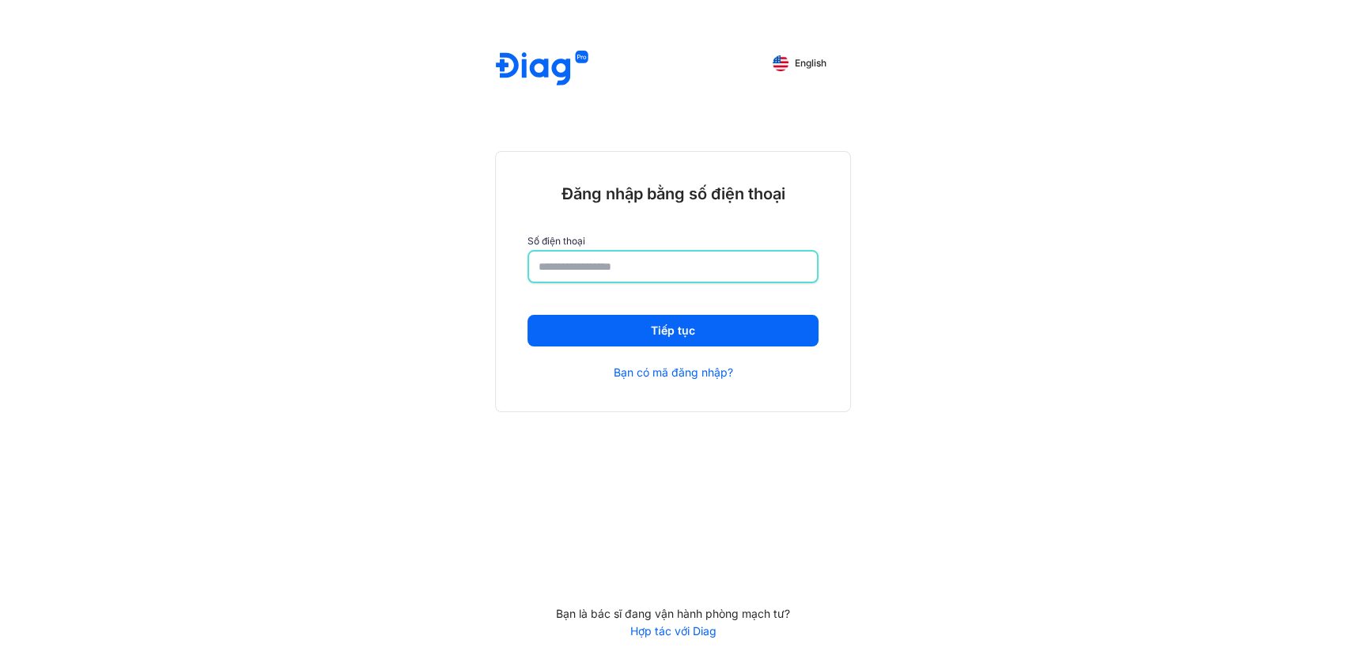
type input "**********"
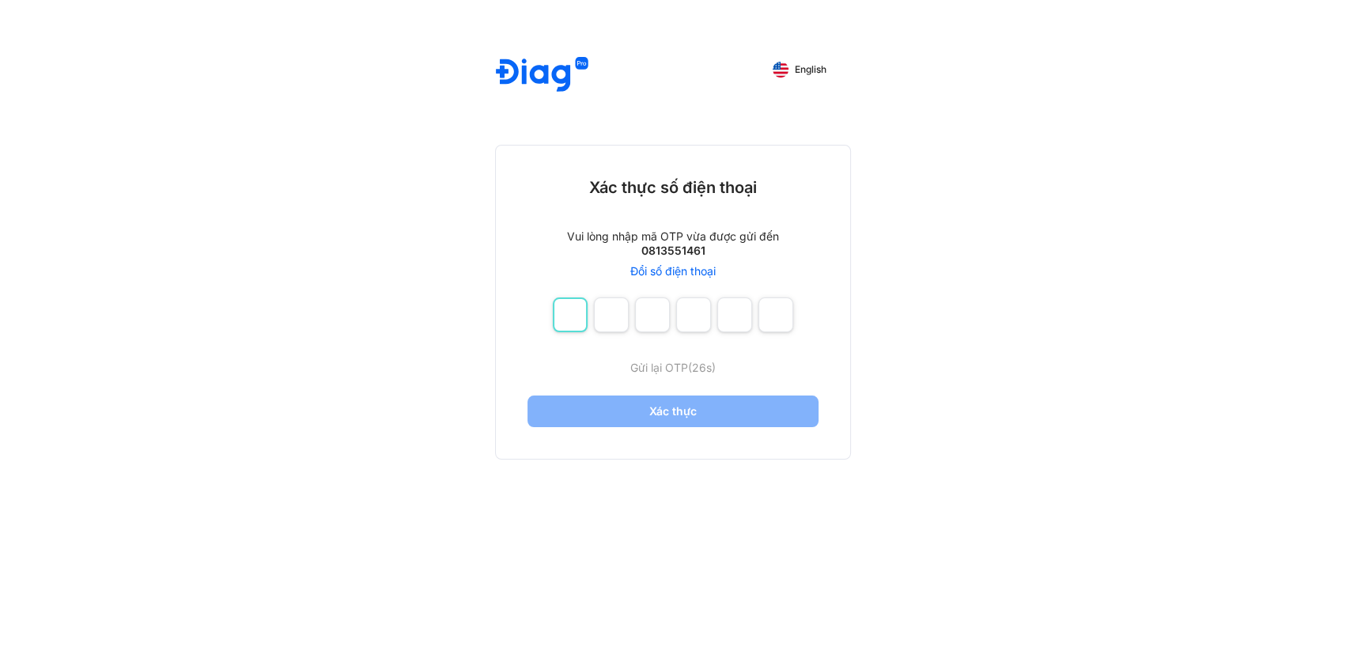
click at [571, 309] on input "number" at bounding box center [570, 314] width 35 height 35
type input "*"
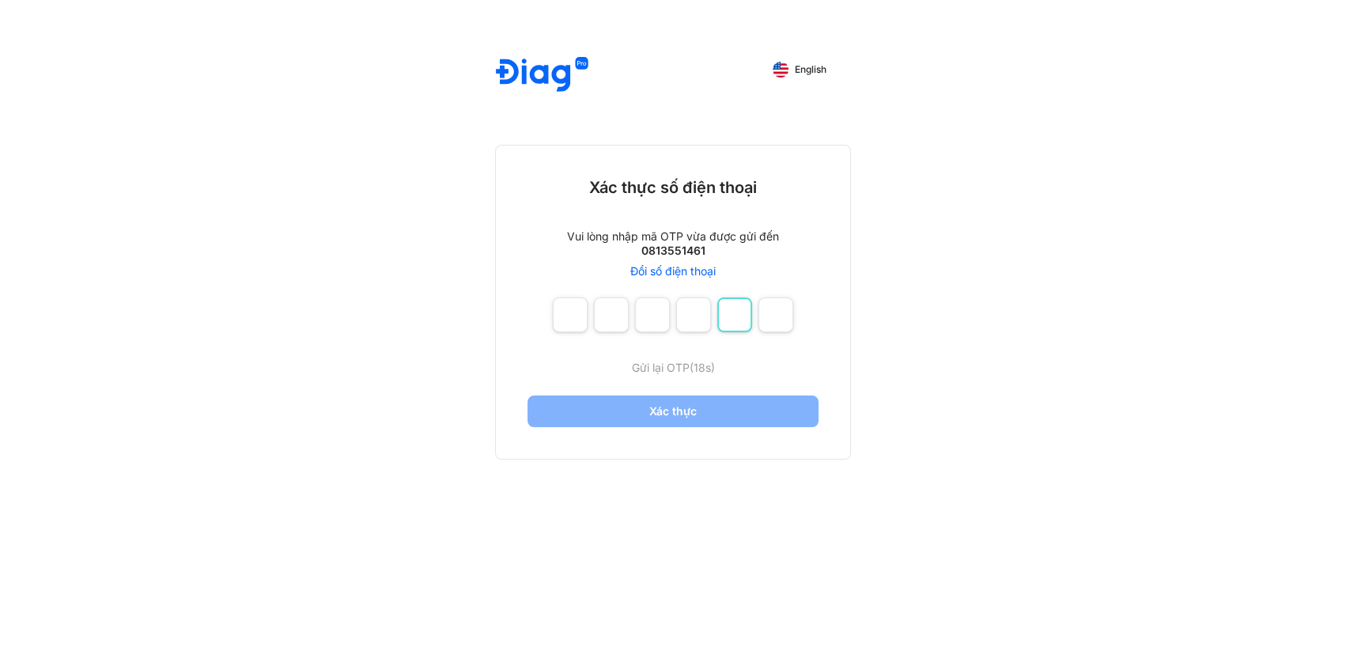
type input "*"
